Goal: Check status: Check status

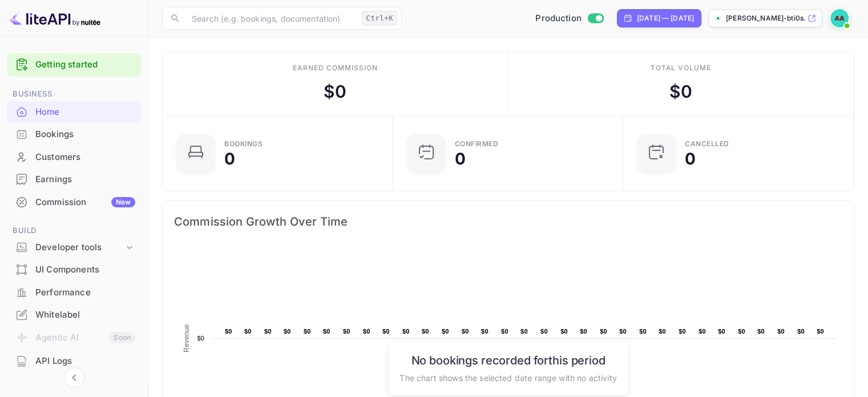
scroll to position [176, 215]
